Goal: Task Accomplishment & Management: Manage account settings

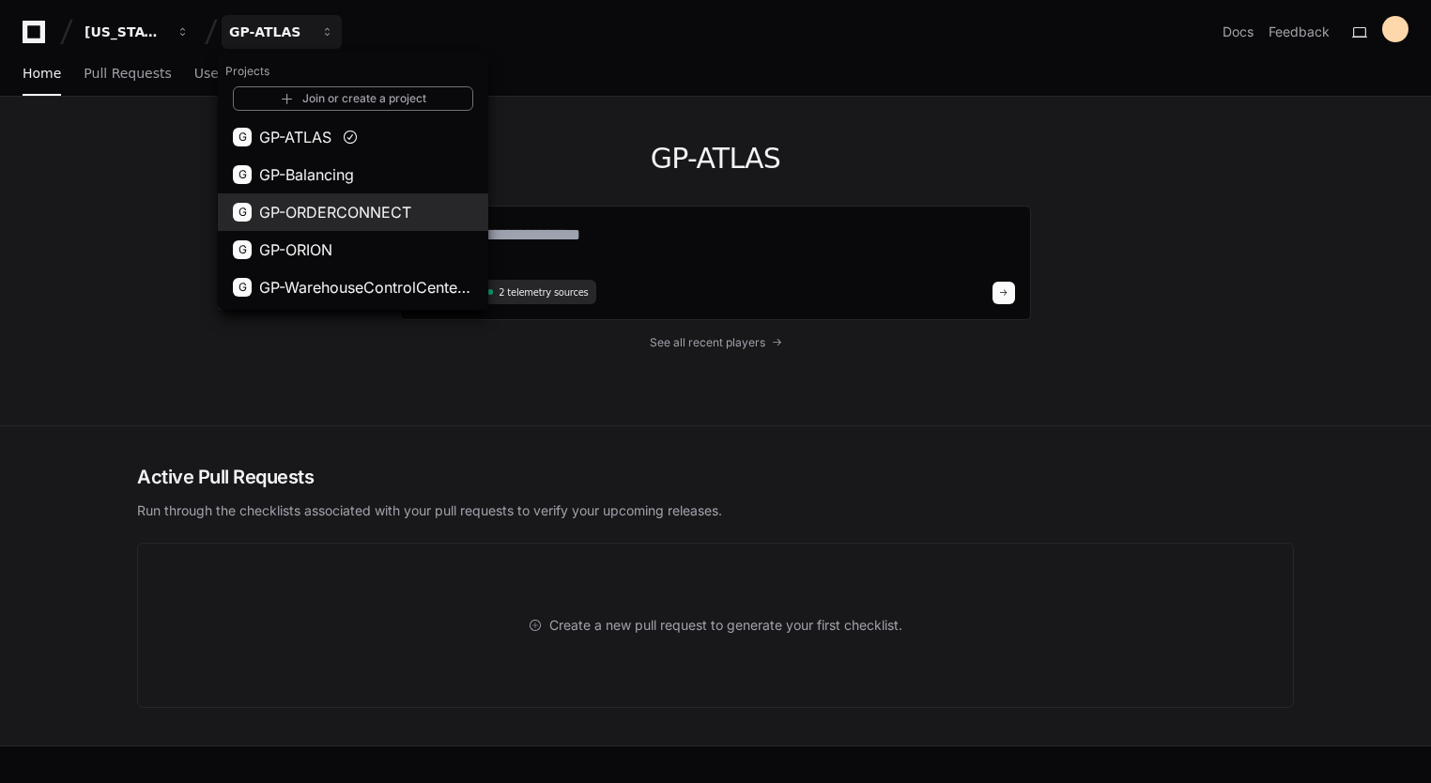
click at [351, 220] on span "GP-ORDERCONNECT" at bounding box center [335, 212] width 152 height 23
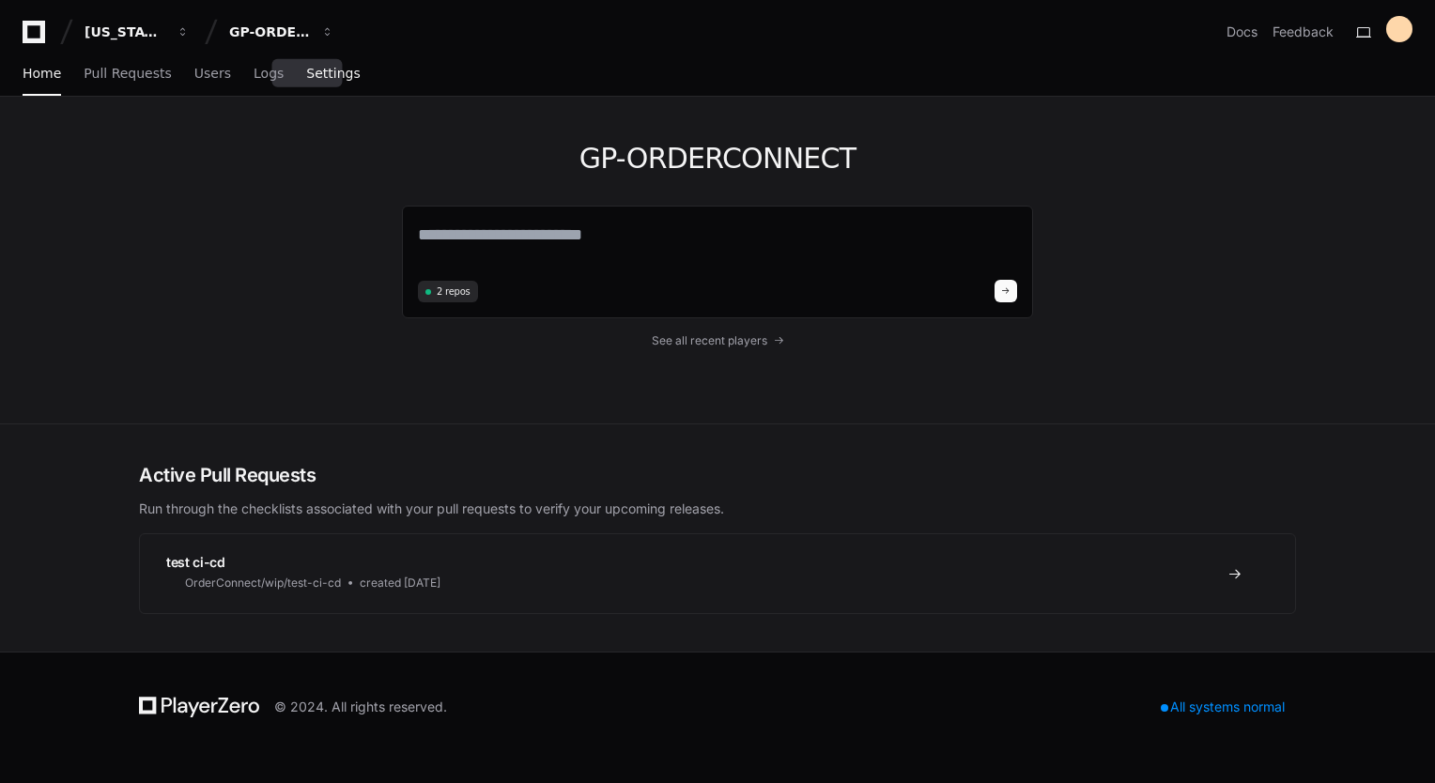
click at [306, 73] on span "Settings" at bounding box center [333, 73] width 54 height 11
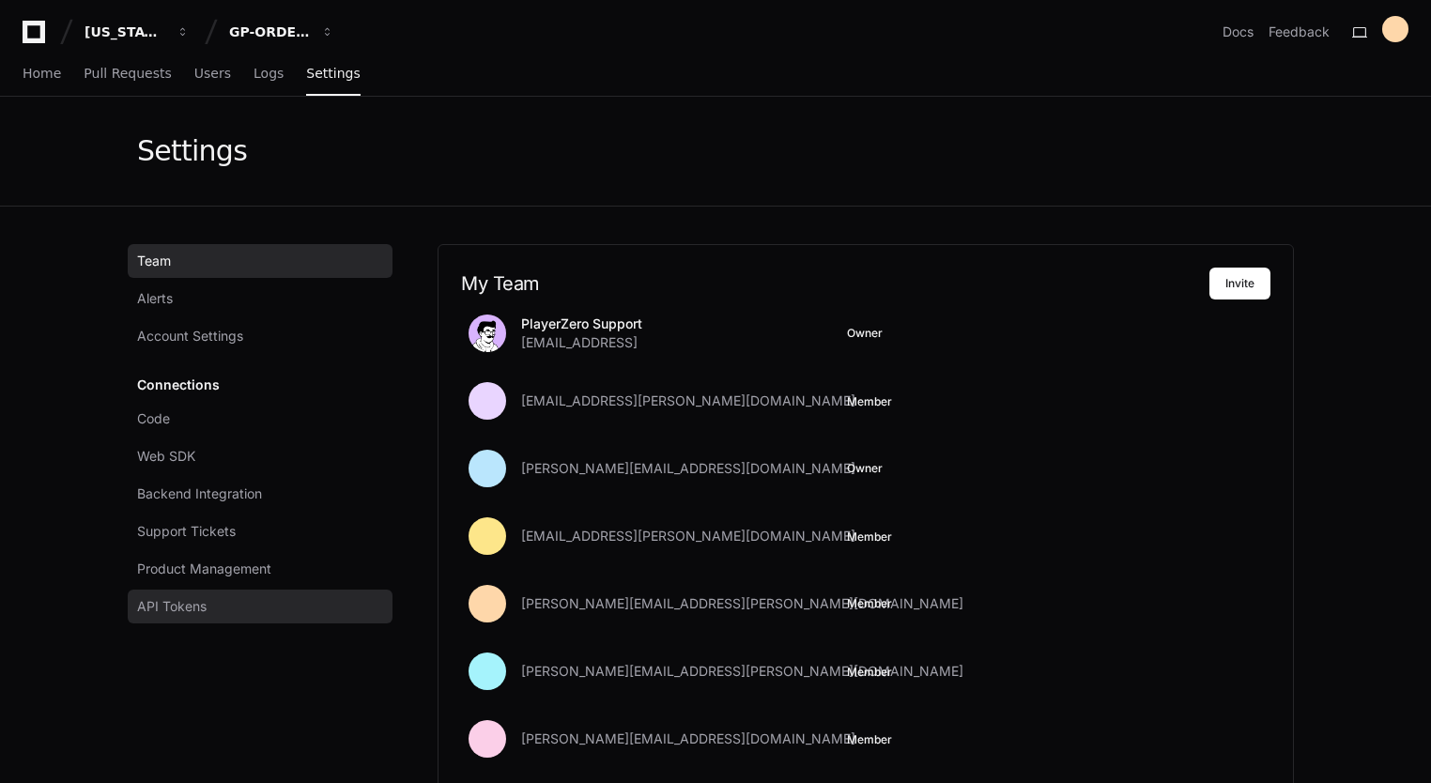
click at [208, 607] on link "API Tokens" at bounding box center [260, 607] width 265 height 34
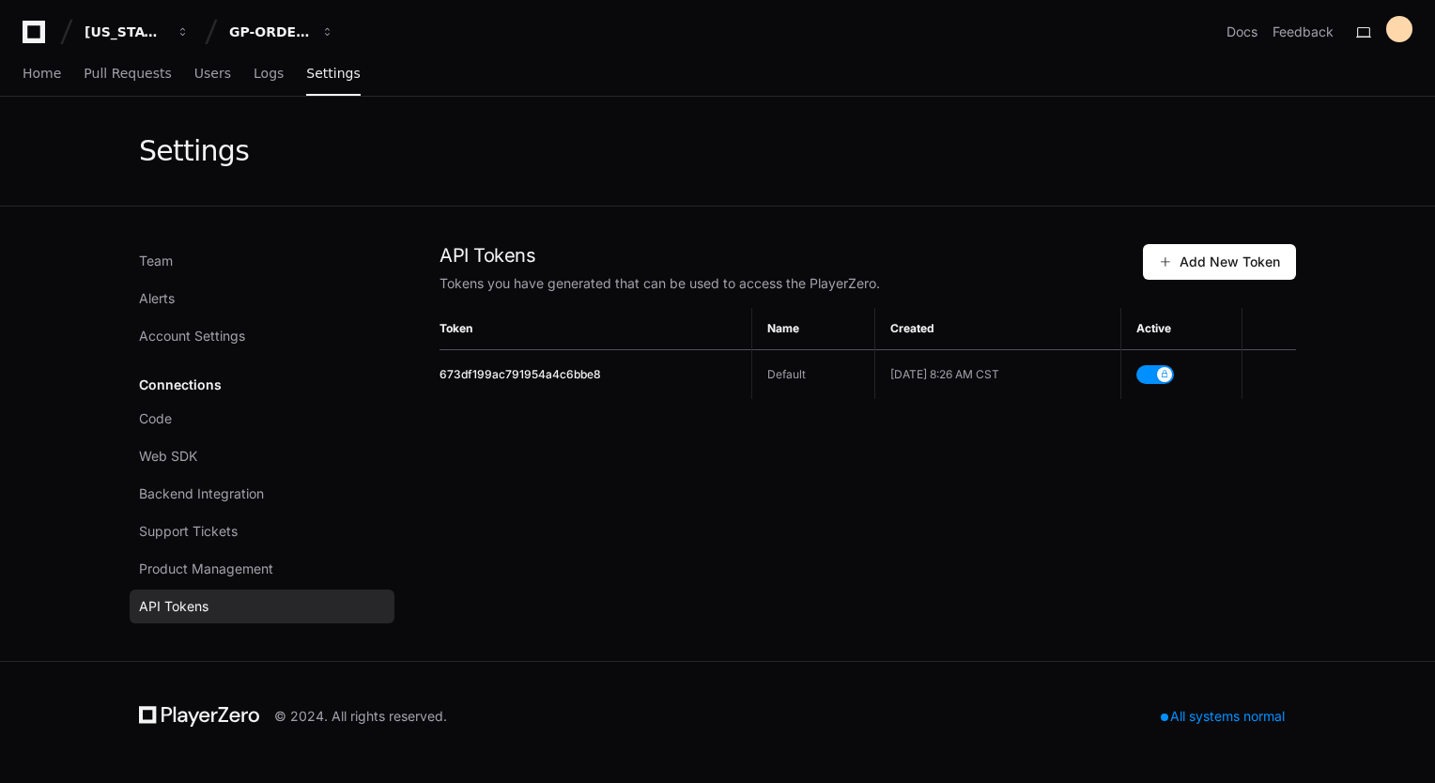
drag, startPoint x: 623, startPoint y: 377, endPoint x: 441, endPoint y: 381, distance: 181.3
click at [441, 381] on td "673df199ac791954a4c6bbe8" at bounding box center [595, 375] width 313 height 50
copy span "673df199ac791954a4c6bbe8"
click at [165, 29] on div "GP-ORDERCONNECT" at bounding box center [125, 32] width 81 height 19
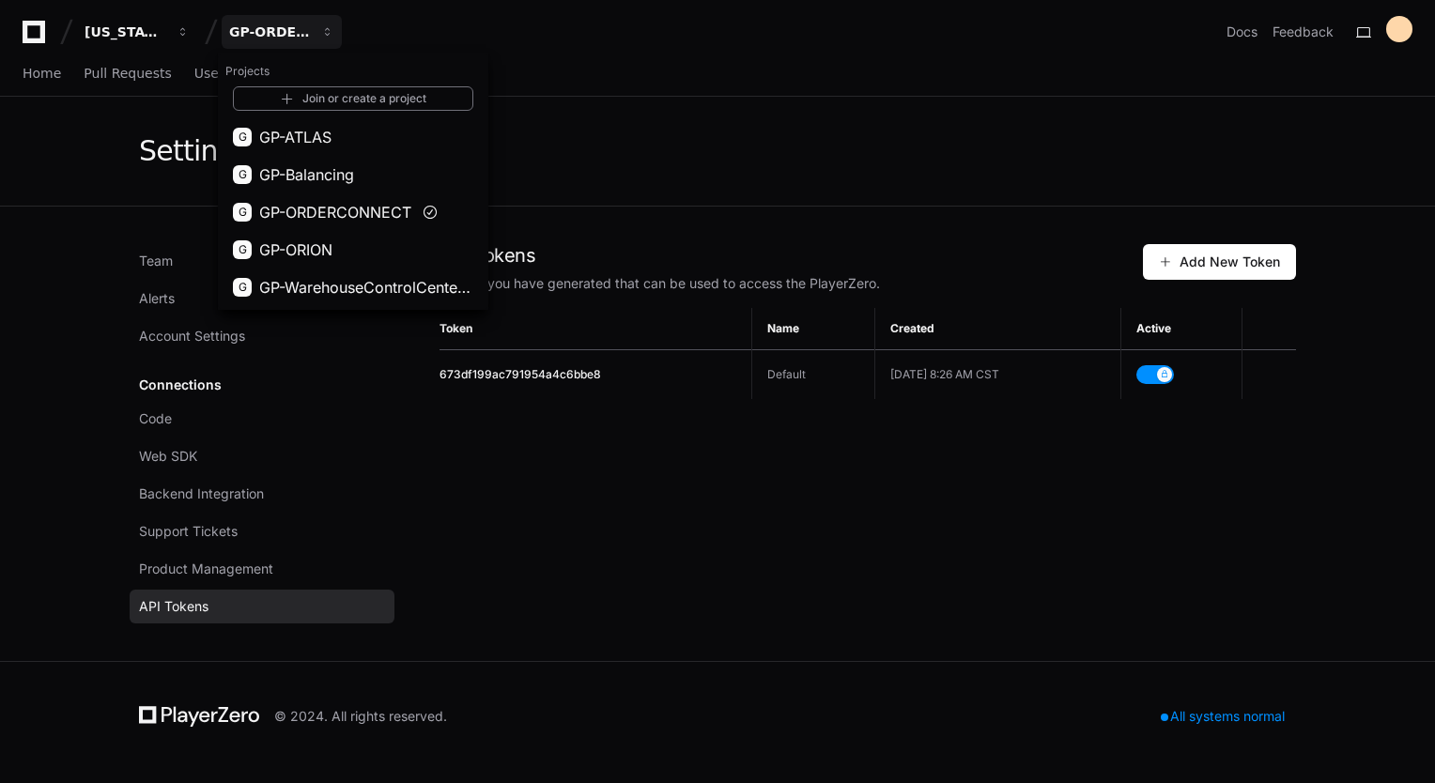
click at [85, 202] on div "Settings" at bounding box center [717, 152] width 1435 height 110
